Goal: Task Accomplishment & Management: Complete application form

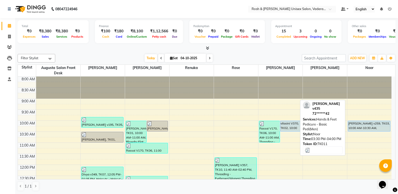
scroll to position [151, 0]
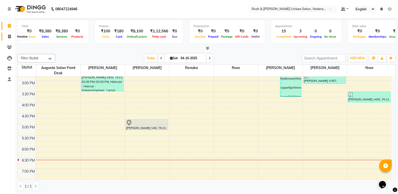
click at [8, 39] on span at bounding box center [9, 37] width 9 height 6
select select "8657"
select select "service"
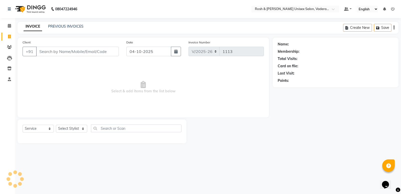
click at [59, 50] on input "Client" at bounding box center [77, 52] width 83 height 10
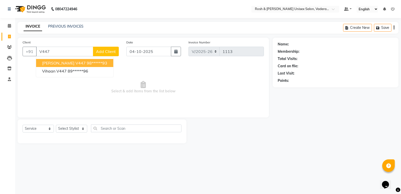
click at [75, 63] on span "[PERSON_NAME] v447" at bounding box center [64, 62] width 44 height 5
type input "98******93"
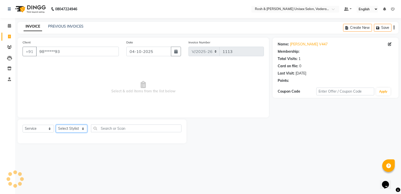
click at [84, 126] on select "Select Stylist Augusta Salon Front Desk [PERSON_NAME] [PERSON_NAME] Renuka Repo…" at bounding box center [71, 129] width 31 height 8
select select "87618"
click at [56, 125] on select "Select Stylist Augusta Salon Front Desk [PERSON_NAME] [PERSON_NAME] Renuka Repo…" at bounding box center [71, 129] width 31 height 8
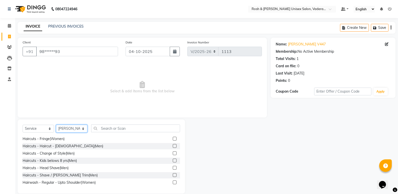
scroll to position [25, 0]
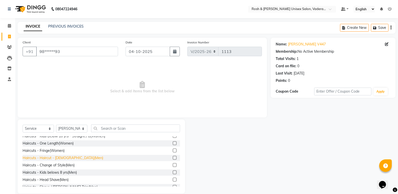
click at [62, 159] on div "Haircuts - Haircut - [DEMOGRAPHIC_DATA](Men)" at bounding box center [63, 157] width 81 height 5
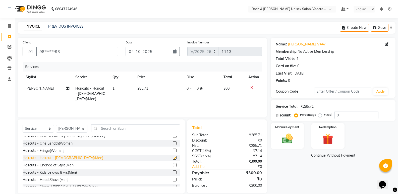
checkbox input "false"
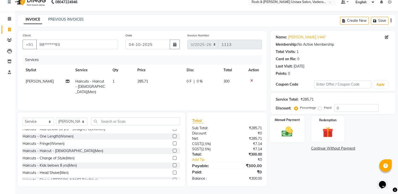
click at [289, 128] on img at bounding box center [287, 131] width 18 height 13
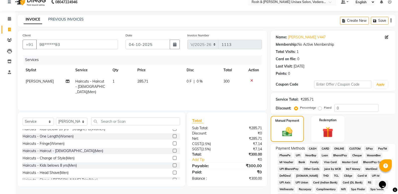
scroll to position [57, 0]
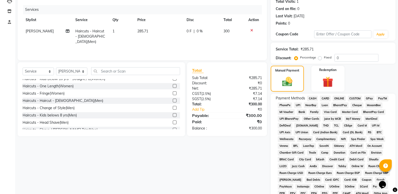
click at [295, 105] on span "UPI" at bounding box center [298, 105] width 8 height 6
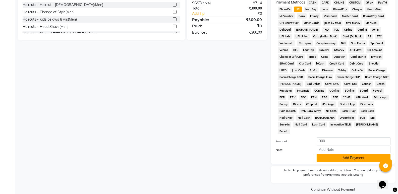
click at [339, 154] on button "Add Payment" at bounding box center [353, 158] width 74 height 8
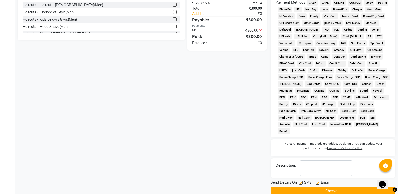
scroll to position [155, 0]
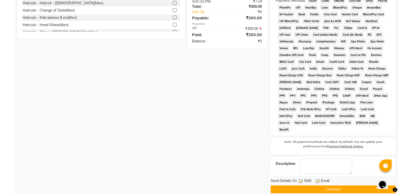
click at [340, 185] on button "Checkout" at bounding box center [332, 189] width 125 height 8
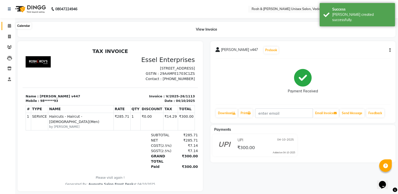
click at [8, 27] on icon at bounding box center [9, 26] width 3 height 4
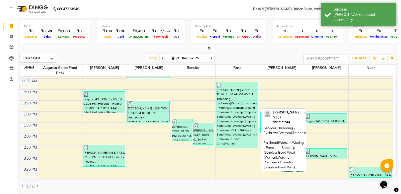
scroll to position [100, 0]
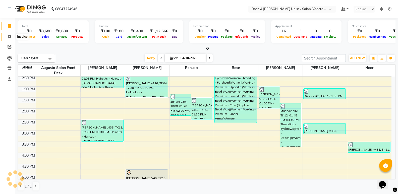
click at [8, 35] on icon at bounding box center [9, 37] width 3 height 4
select select "service"
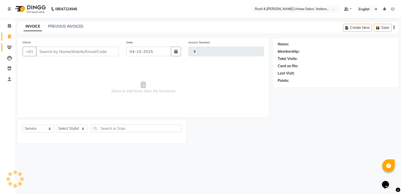
type input "1114"
select select "8657"
click at [12, 49] on span at bounding box center [9, 47] width 9 height 6
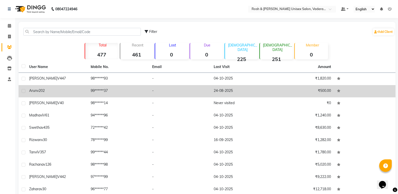
click at [101, 91] on td "99******37" at bounding box center [118, 91] width 61 height 12
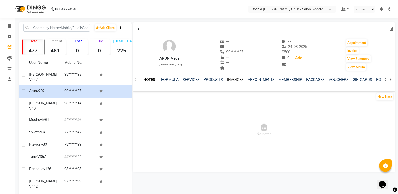
click at [238, 78] on link "INVOICES" at bounding box center [235, 79] width 17 height 5
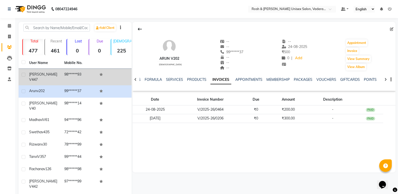
click at [63, 77] on td "98******93" at bounding box center [78, 77] width 35 height 17
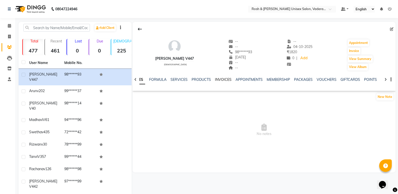
click at [218, 79] on link "INVOICES" at bounding box center [223, 79] width 17 height 5
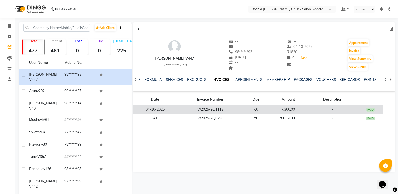
click at [232, 106] on td "V/2025-26/1113" at bounding box center [210, 109] width 65 height 9
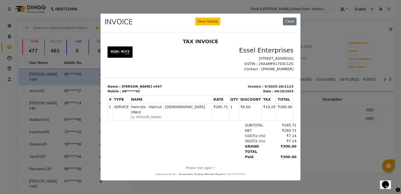
click at [28, 48] on ngb-modal-window "INVOICE View Invoice Close" at bounding box center [200, 97] width 401 height 194
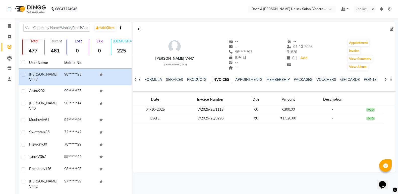
click at [11, 31] on li "Invoice" at bounding box center [7, 36] width 15 height 11
click at [11, 28] on span at bounding box center [9, 26] width 9 height 6
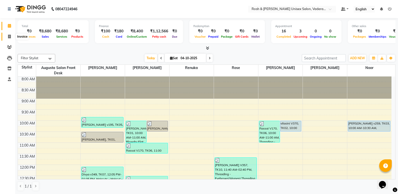
click at [7, 35] on span at bounding box center [9, 37] width 9 height 6
select select "service"
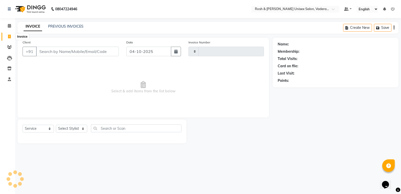
type input "1114"
select select "8657"
click at [79, 128] on select "Select Stylist Augusta Salon Front Desk [PERSON_NAME] [PERSON_NAME] Renuka Repo…" at bounding box center [71, 129] width 31 height 8
select select "87533"
click at [56, 125] on select "Select Stylist Augusta Salon Front Desk [PERSON_NAME] [PERSON_NAME] Renuka Repo…" at bounding box center [71, 129] width 31 height 8
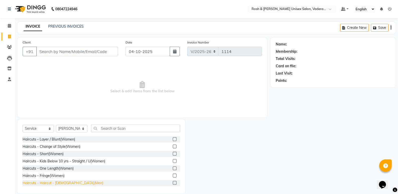
click at [67, 182] on div "Haircuts - Haircut - [DEMOGRAPHIC_DATA](Men)" at bounding box center [63, 182] width 81 height 5
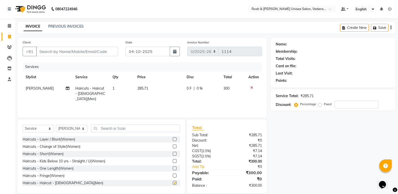
checkbox input "false"
click at [76, 55] on input "Client" at bounding box center [77, 52] width 82 height 10
type input "9"
type input "0"
type input "9"
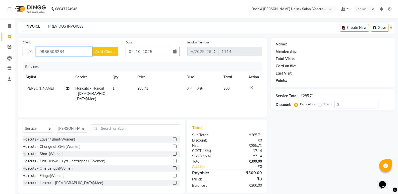
type input "9986506284"
click at [103, 54] on button "Add Client" at bounding box center [105, 52] width 26 height 10
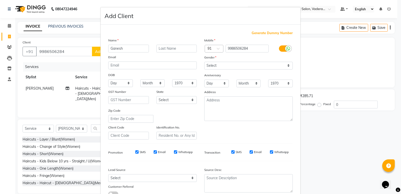
type input "Ganesh"
click at [163, 47] on input "V0397" at bounding box center [177, 49] width 41 height 8
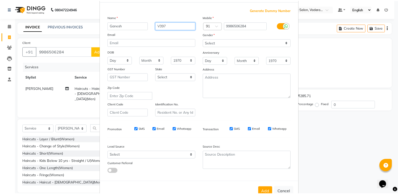
scroll to position [38, 0]
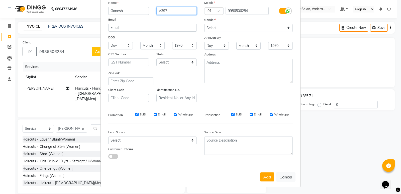
type input "V397"
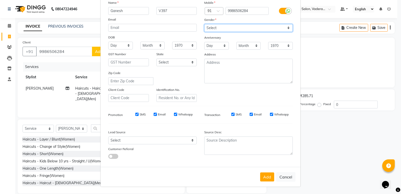
drag, startPoint x: 230, startPoint y: 28, endPoint x: 230, endPoint y: 31, distance: 3.0
click at [230, 28] on select "Select [DEMOGRAPHIC_DATA] [DEMOGRAPHIC_DATA] Other Prefer Not To Say" at bounding box center [248, 28] width 89 height 8
select select "[DEMOGRAPHIC_DATA]"
click at [204, 24] on select "Select [DEMOGRAPHIC_DATA] [DEMOGRAPHIC_DATA] Other Prefer Not To Say" at bounding box center [248, 28] width 89 height 8
click at [267, 176] on button "Add" at bounding box center [267, 176] width 14 height 9
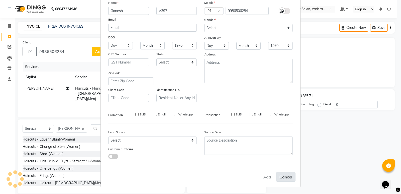
type input "99******84"
select select
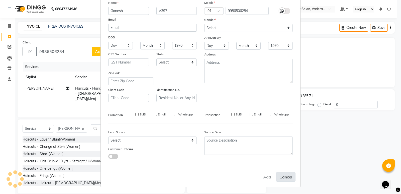
select select
checkbox input "false"
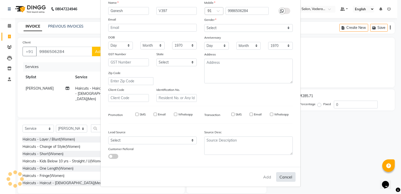
checkbox input "false"
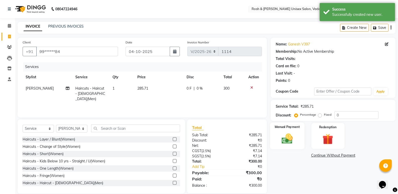
scroll to position [7, 0]
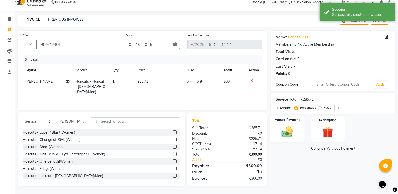
click at [289, 131] on img at bounding box center [287, 131] width 18 height 13
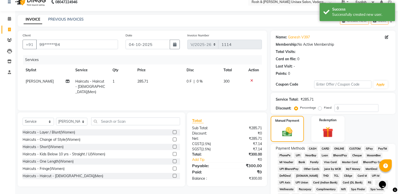
scroll to position [107, 0]
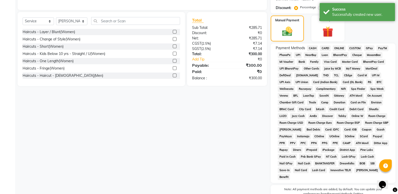
click at [295, 54] on span "UPI" at bounding box center [298, 55] width 8 height 6
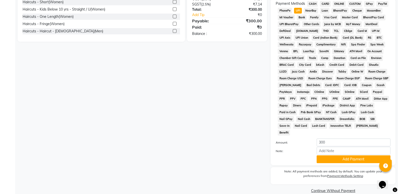
scroll to position [153, 0]
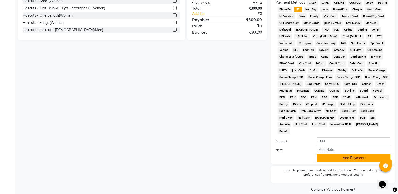
click at [344, 154] on button "Add Payment" at bounding box center [353, 158] width 74 height 8
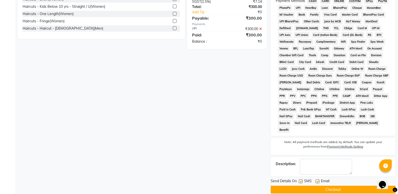
scroll to position [155, 0]
click at [338, 185] on button "Checkout" at bounding box center [332, 189] width 125 height 8
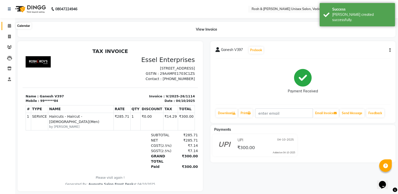
click at [10, 24] on icon at bounding box center [9, 26] width 3 height 4
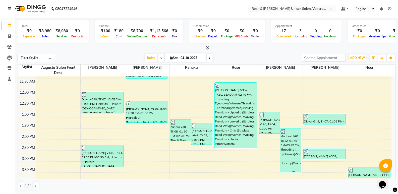
scroll to position [75, 0]
